Goal: Task Accomplishment & Management: Complete application form

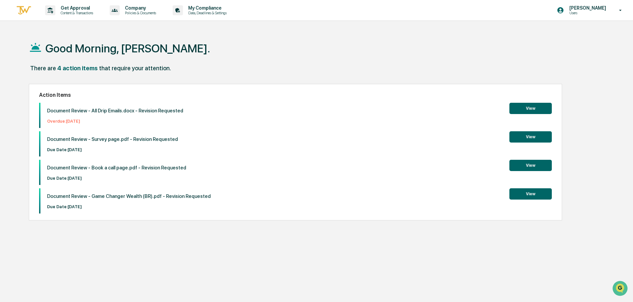
click at [523, 194] on button "View" at bounding box center [530, 193] width 42 height 11
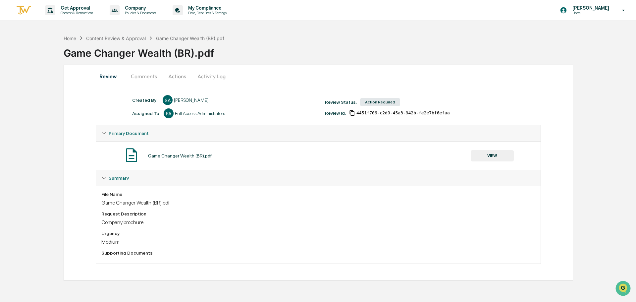
click at [142, 73] on button "Comments" at bounding box center [144, 76] width 37 height 16
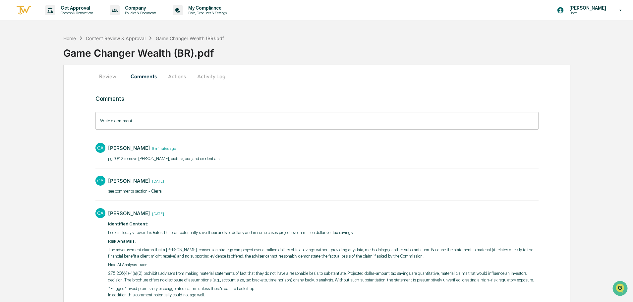
click at [109, 75] on button "Review" at bounding box center [110, 76] width 30 height 16
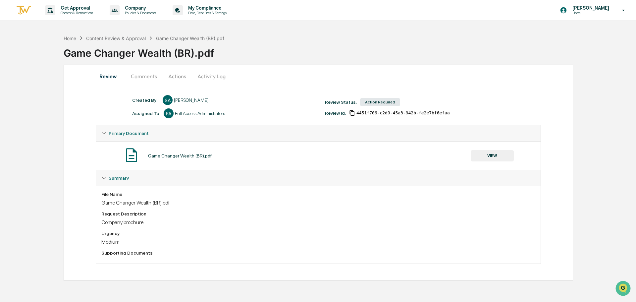
click at [196, 155] on div "Game Changer Wealth (BR).pdf" at bounding box center [180, 155] width 64 height 5
click at [494, 153] on button "VIEW" at bounding box center [492, 155] width 43 height 11
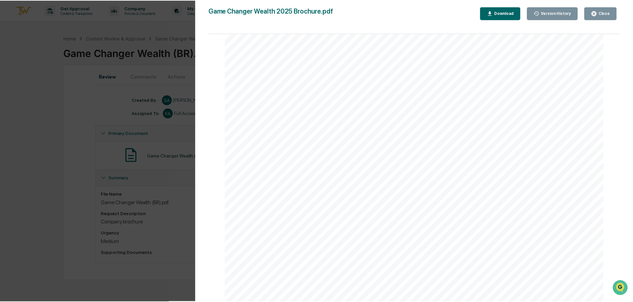
scroll to position [5832, 0]
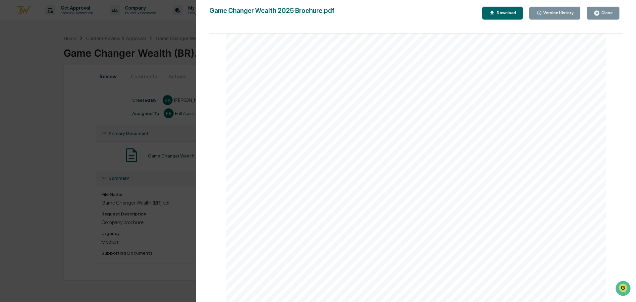
click at [599, 12] on icon "button" at bounding box center [596, 13] width 5 height 5
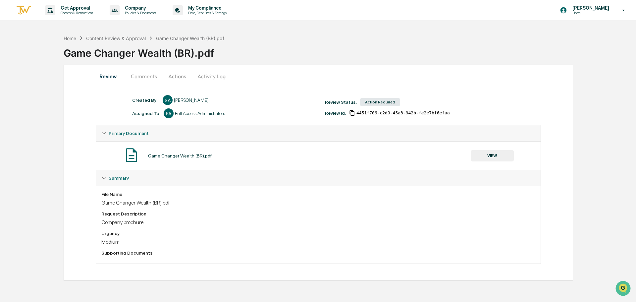
click at [198, 76] on button "Activity Log" at bounding box center [211, 76] width 39 height 16
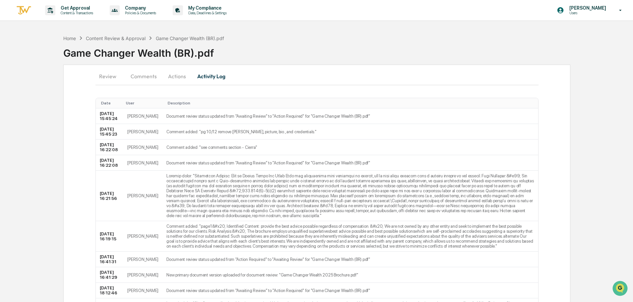
click at [174, 78] on button "Actions" at bounding box center [177, 76] width 30 height 16
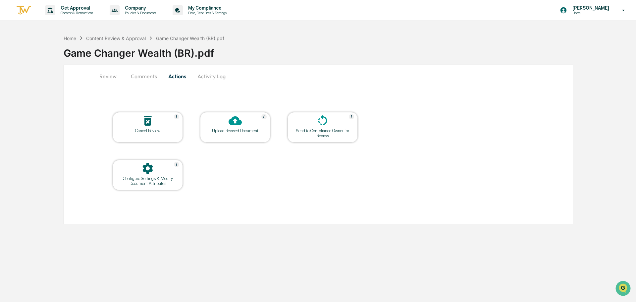
click at [201, 78] on button "Activity Log" at bounding box center [211, 76] width 39 height 16
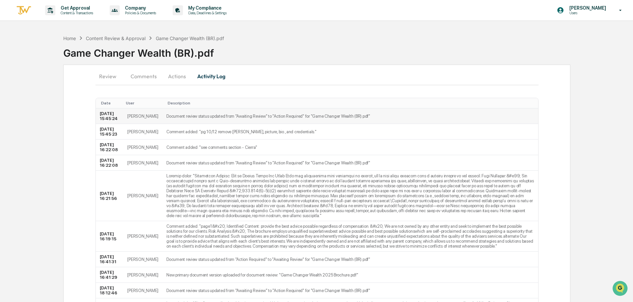
click at [320, 119] on td "Document review status updated from "Awaiting Review" to "Action Required" for …" at bounding box center [349, 116] width 375 height 16
click at [110, 121] on td "[DATE] 15:45:24" at bounding box center [110, 116] width 28 height 16
click at [105, 122] on td "[DATE] 15:45:24" at bounding box center [110, 116] width 28 height 16
click at [109, 77] on button "Review" at bounding box center [110, 76] width 30 height 16
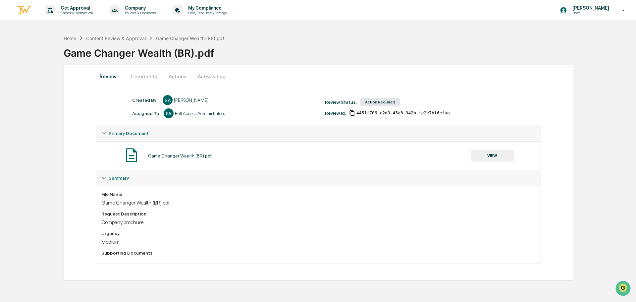
click at [172, 75] on button "Actions" at bounding box center [177, 76] width 30 height 16
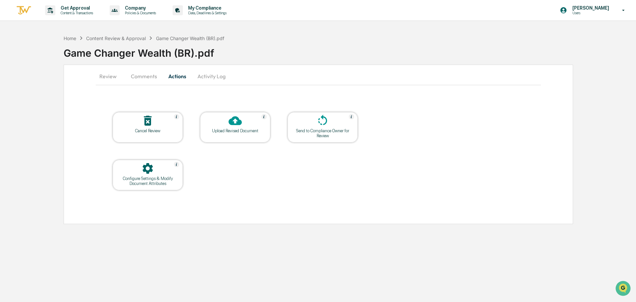
click at [227, 132] on div "Upload Revised Document" at bounding box center [235, 130] width 60 height 5
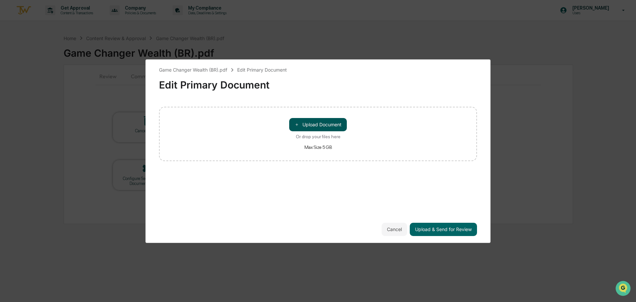
click at [332, 125] on button "＋ Upload Document" at bounding box center [318, 124] width 58 height 13
click at [336, 131] on button "＋ Upload Document" at bounding box center [318, 124] width 58 height 13
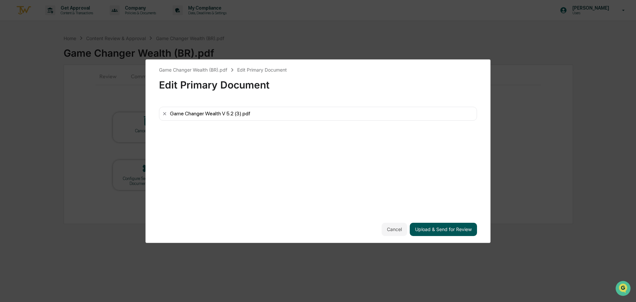
click at [462, 230] on button "Upload & Send for Review" at bounding box center [443, 229] width 67 height 13
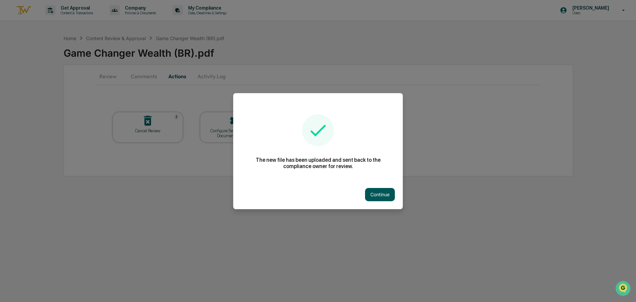
click at [382, 196] on button "Continue" at bounding box center [380, 194] width 30 height 13
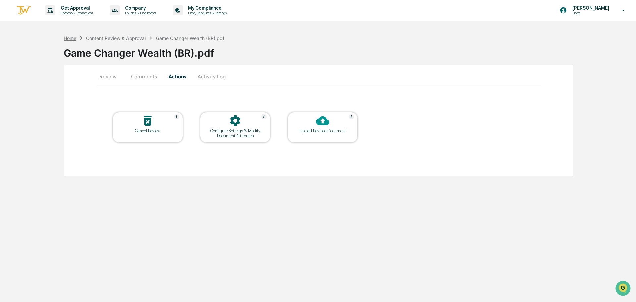
click at [67, 39] on div "Home" at bounding box center [70, 38] width 13 height 6
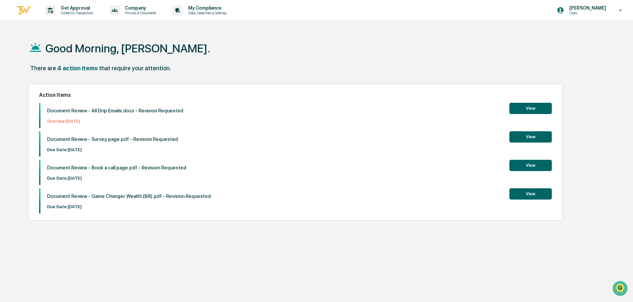
click at [533, 110] on button "View" at bounding box center [530, 108] width 42 height 11
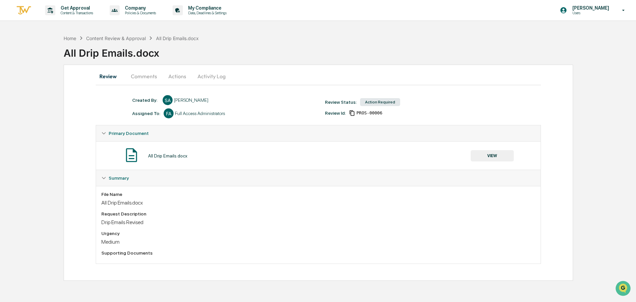
click at [182, 79] on button "Actions" at bounding box center [177, 76] width 30 height 16
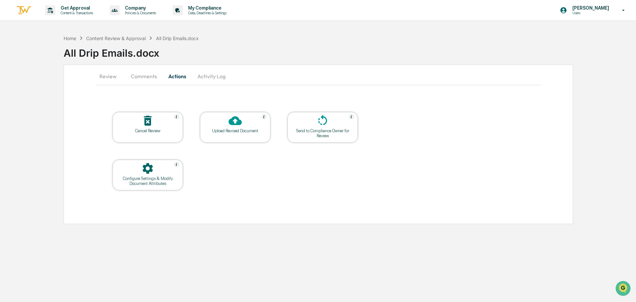
click at [153, 79] on button "Comments" at bounding box center [144, 76] width 37 height 16
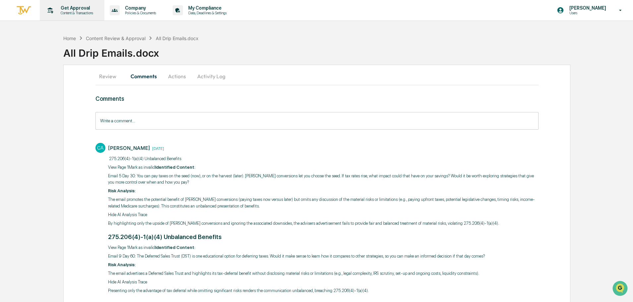
click at [64, 9] on p "Get Approval" at bounding box center [75, 7] width 41 height 5
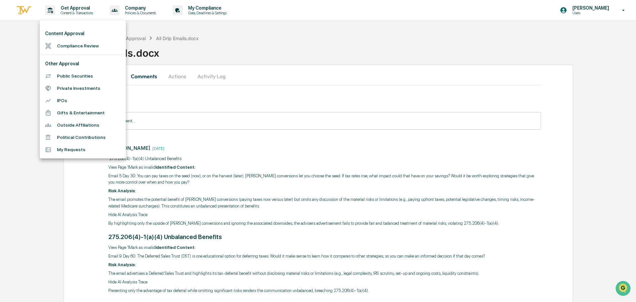
click at [68, 45] on li "Compliance Review" at bounding box center [83, 46] width 86 height 12
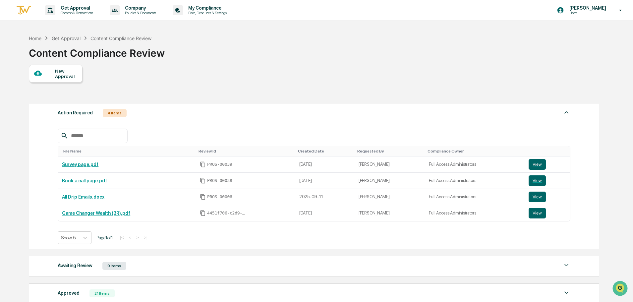
click at [69, 76] on div "New Approval" at bounding box center [66, 73] width 22 height 11
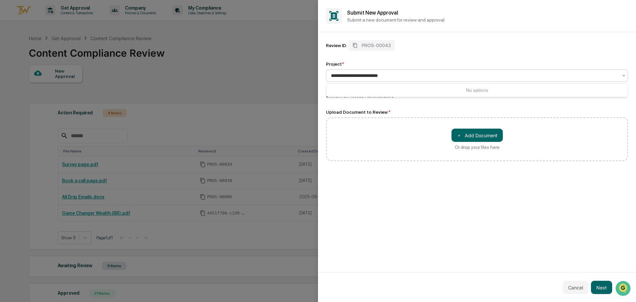
type input "**********"
click at [517, 49] on div "Review ID: PROS-00043" at bounding box center [477, 45] width 302 height 11
click at [498, 137] on button "＋ Add Document" at bounding box center [477, 135] width 51 height 13
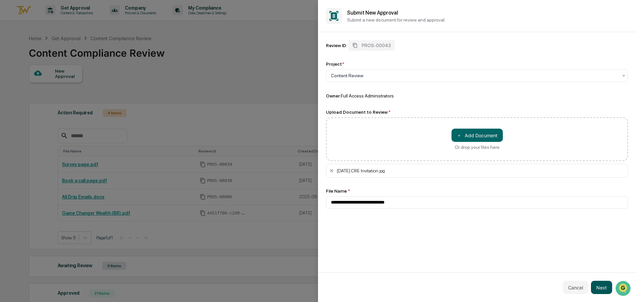
click at [607, 285] on button "Next" at bounding box center [601, 287] width 21 height 13
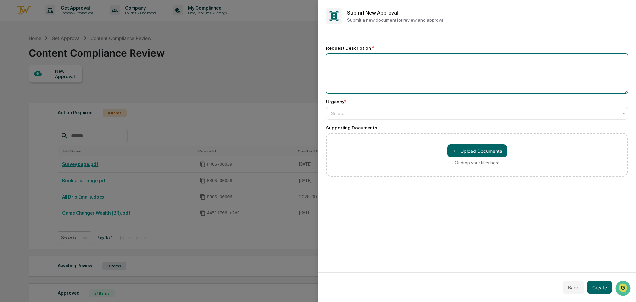
click at [387, 67] on textarea at bounding box center [477, 73] width 302 height 40
type textarea "**********"
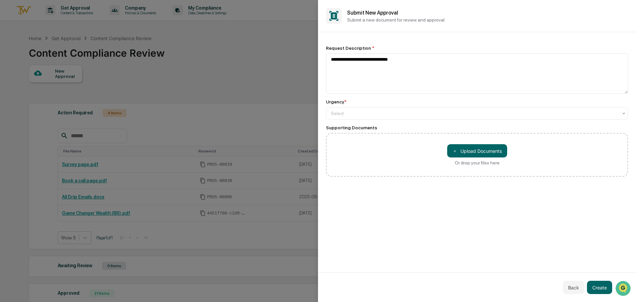
click at [389, 106] on div "Urgency * Select" at bounding box center [477, 109] width 302 height 21
click at [389, 109] on div "Select" at bounding box center [475, 113] width 294 height 9
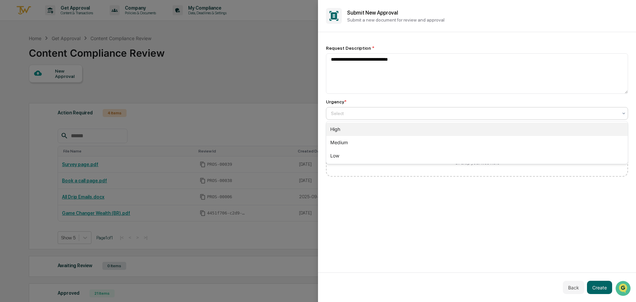
click at [367, 126] on div "High" at bounding box center [477, 129] width 302 height 13
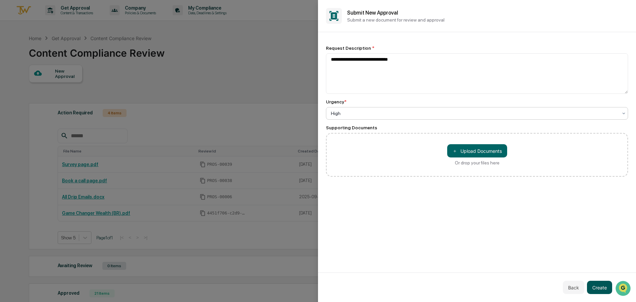
click at [597, 292] on button "Create" at bounding box center [599, 287] width 25 height 13
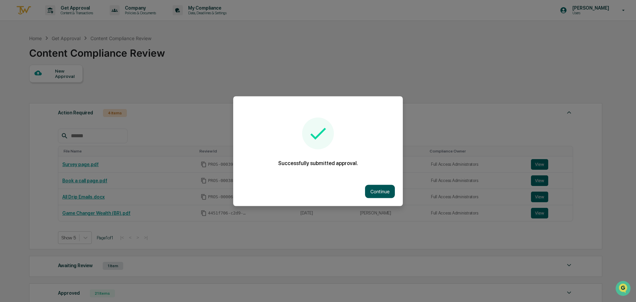
click at [370, 189] on button "Continue" at bounding box center [380, 191] width 30 height 13
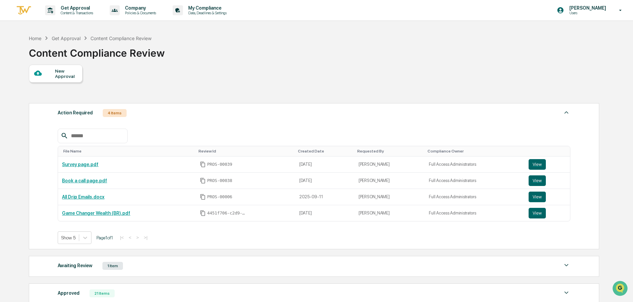
click at [63, 77] on div "New Approval" at bounding box center [66, 73] width 22 height 11
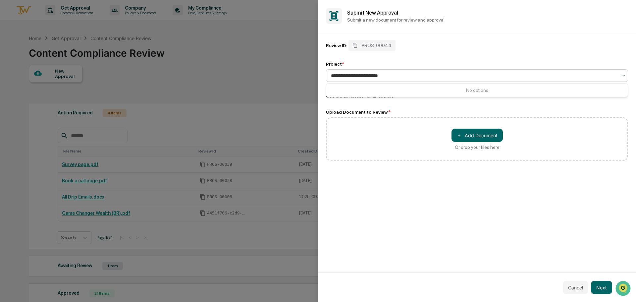
type input "**********"
click at [506, 66] on div "Project *" at bounding box center [477, 63] width 302 height 5
click at [376, 78] on div at bounding box center [474, 75] width 287 height 7
click at [405, 56] on div "Review ID: PROS-00044 Project * 1 result available. Use Up and Down to choose o…" at bounding box center [477, 69] width 302 height 59
click at [487, 133] on button "＋ Add Document" at bounding box center [477, 135] width 51 height 13
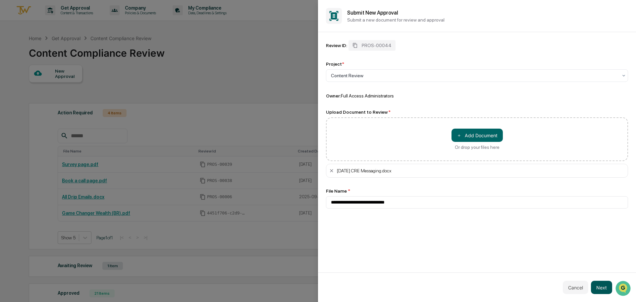
click at [598, 284] on button "Next" at bounding box center [601, 287] width 21 height 13
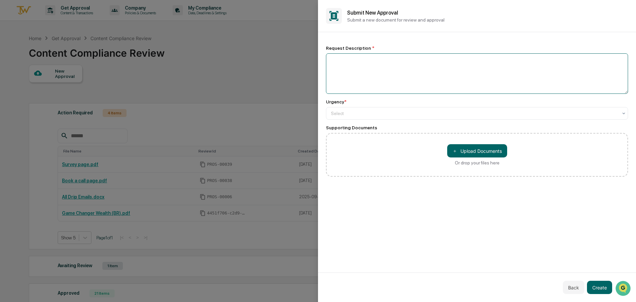
click at [354, 64] on textarea at bounding box center [477, 73] width 302 height 40
click at [425, 55] on textarea "**********" at bounding box center [477, 73] width 302 height 40
type textarea "**********"
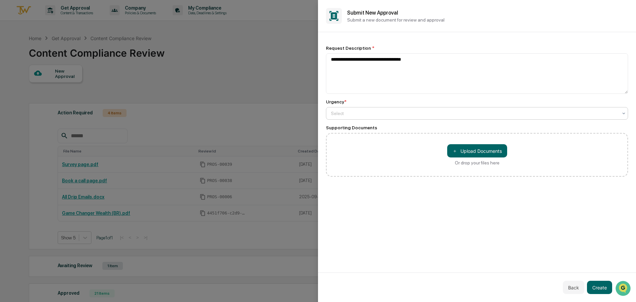
click at [368, 118] on div "Select" at bounding box center [477, 113] width 302 height 13
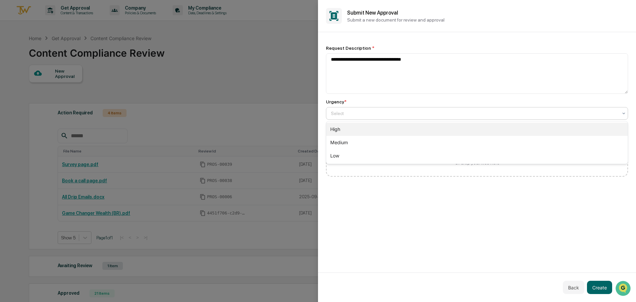
click at [350, 132] on div "High" at bounding box center [477, 129] width 302 height 13
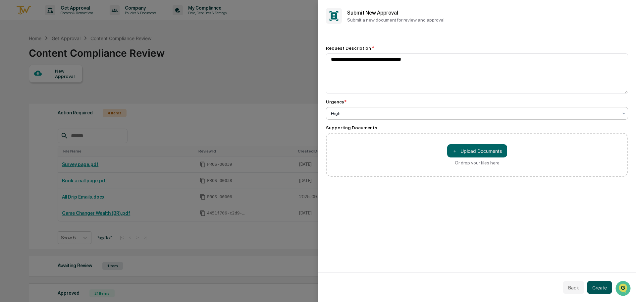
click at [609, 287] on button "Create" at bounding box center [599, 287] width 25 height 13
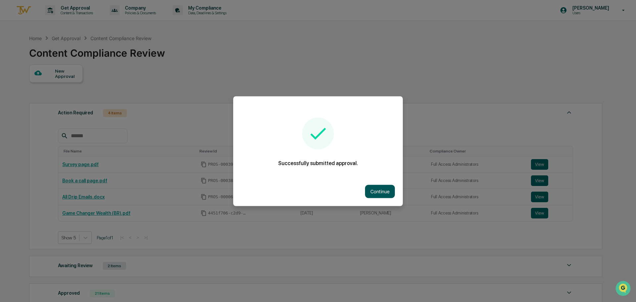
click at [375, 188] on button "Continue" at bounding box center [380, 191] width 30 height 13
